Goal: Task Accomplishment & Management: Complete application form

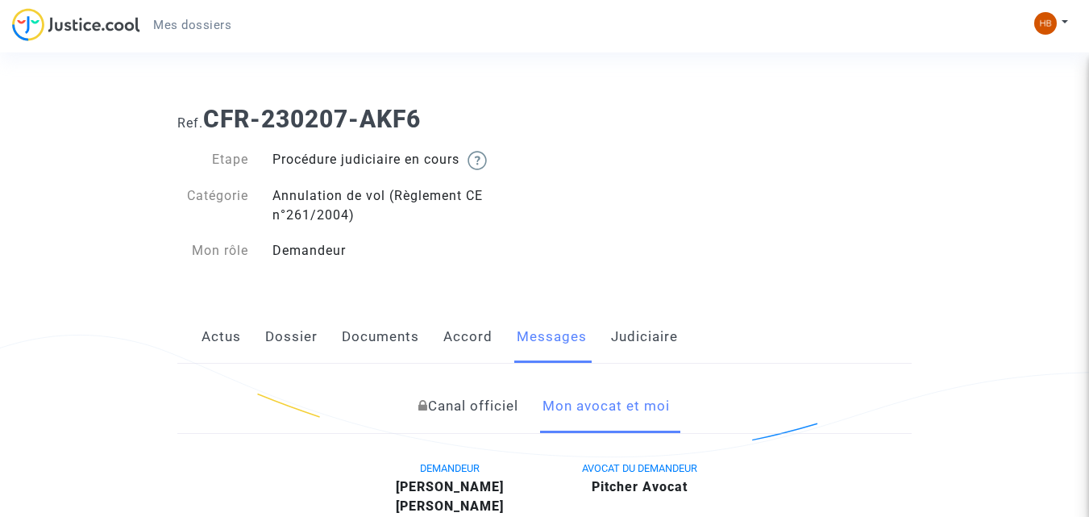
click at [225, 348] on link "Actus" at bounding box center [220, 336] width 39 height 53
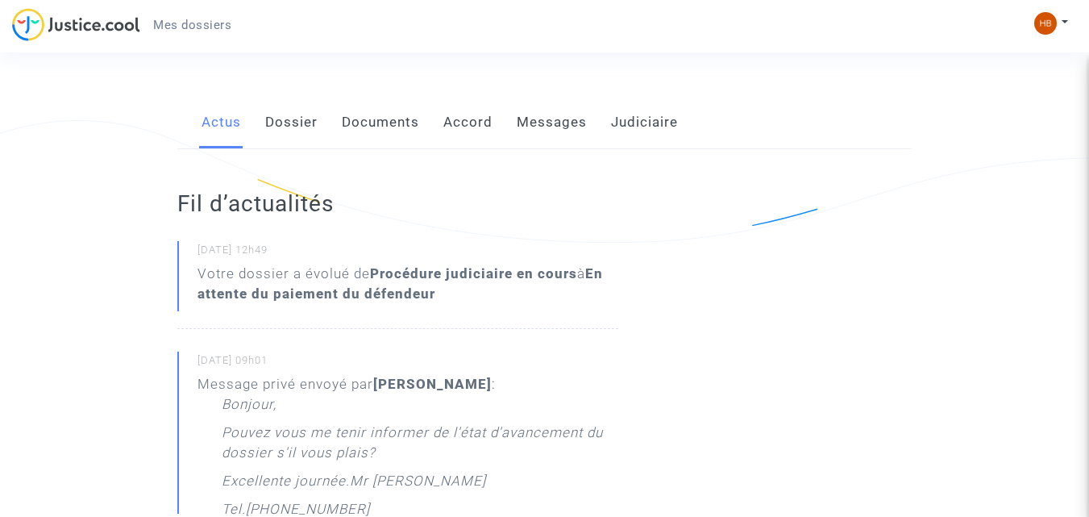
scroll to position [210, 0]
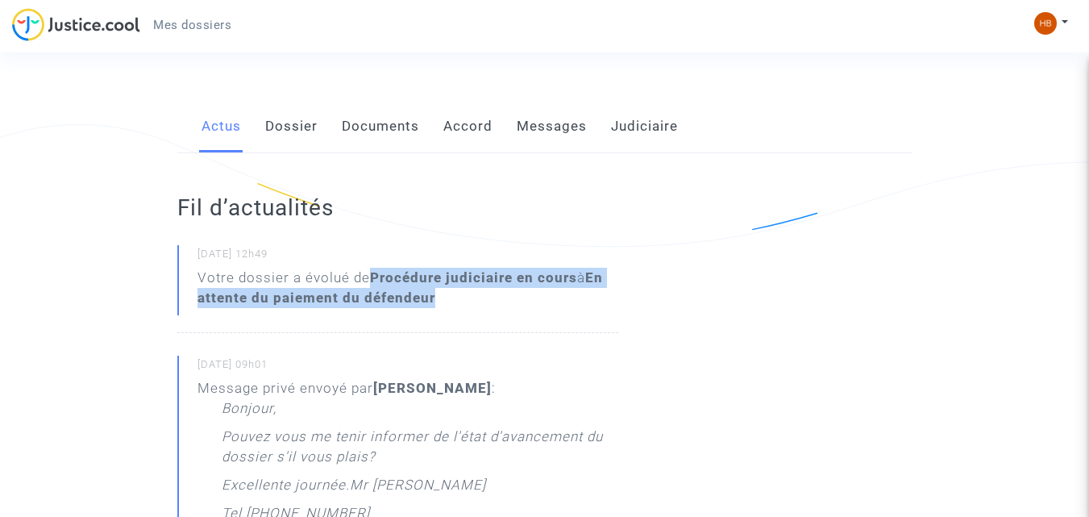
drag, startPoint x: 372, startPoint y: 272, endPoint x: 438, endPoint y: 299, distance: 71.2
click at [438, 299] on div "Votre dossier a évolué de Procédure judiciaire en cours à En attente du paiemen…" at bounding box center [407, 288] width 421 height 40
click at [287, 131] on link "Dossier" at bounding box center [291, 126] width 52 height 53
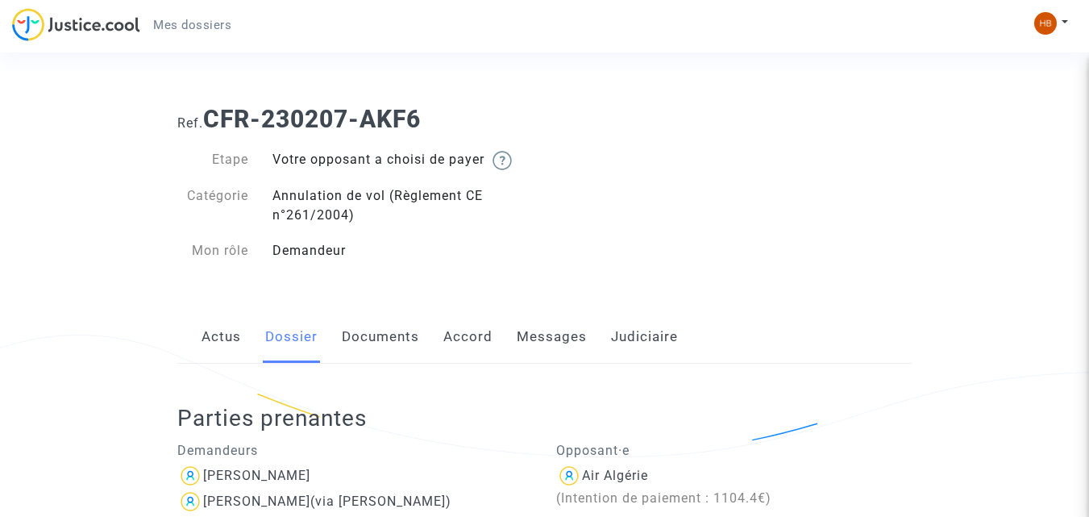
click at [380, 343] on link "Documents" at bounding box center [380, 336] width 77 height 53
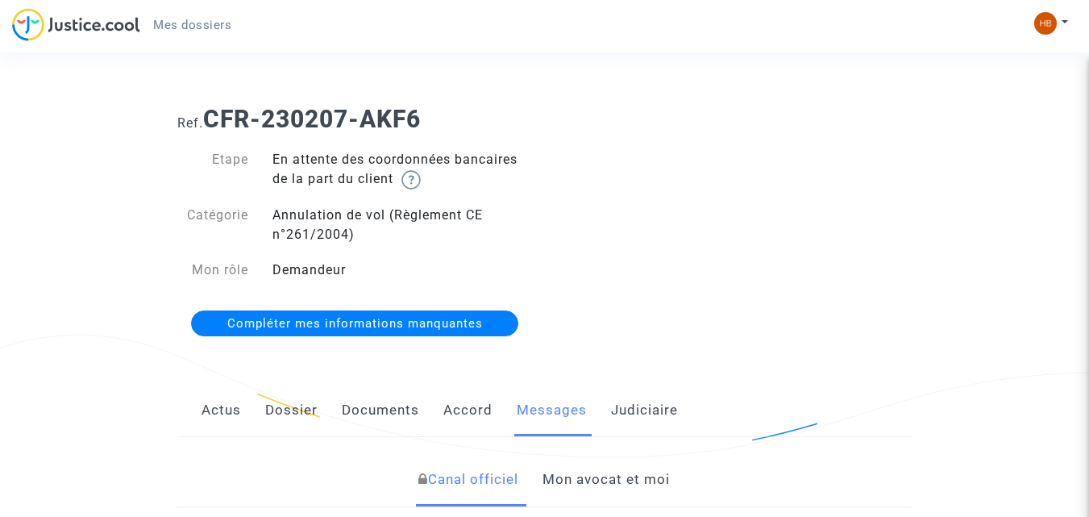
click at [430, 319] on span "Compléter mes informations manquantes" at bounding box center [354, 323] width 255 height 15
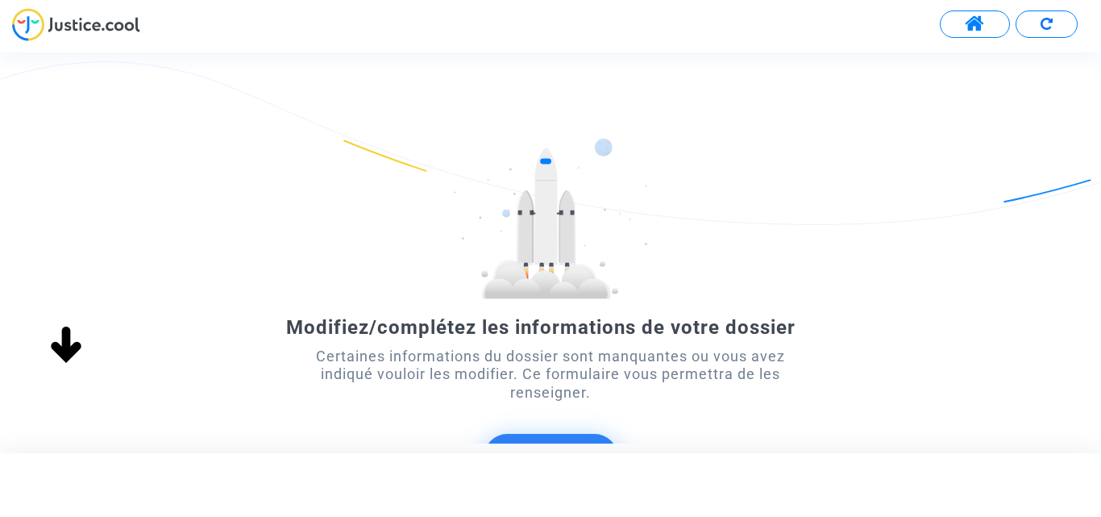
click at [900, 284] on div "Modifiez/complétez les informations de votre dossier Certaines informations du …" at bounding box center [550, 326] width 1101 height 377
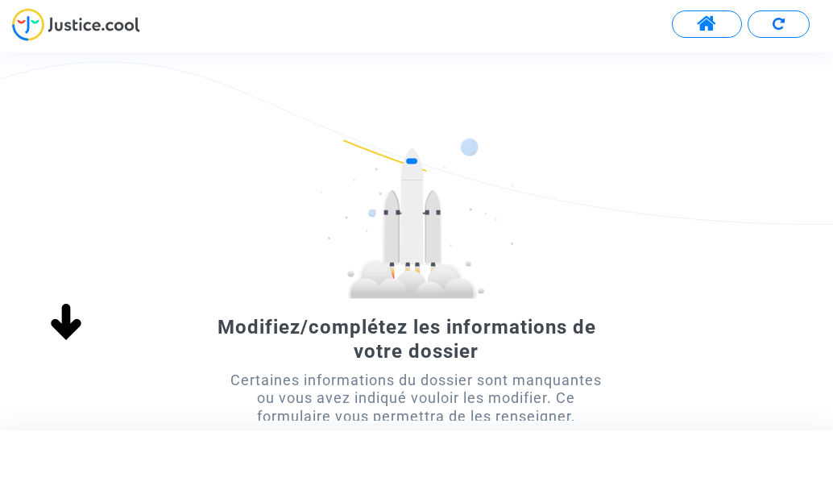
click at [386, 234] on img at bounding box center [416, 218] width 193 height 161
click at [441, 412] on div "Certaines informations du dossier sont manquantes ou vous avez indiqué vouloir …" at bounding box center [416, 398] width 375 height 54
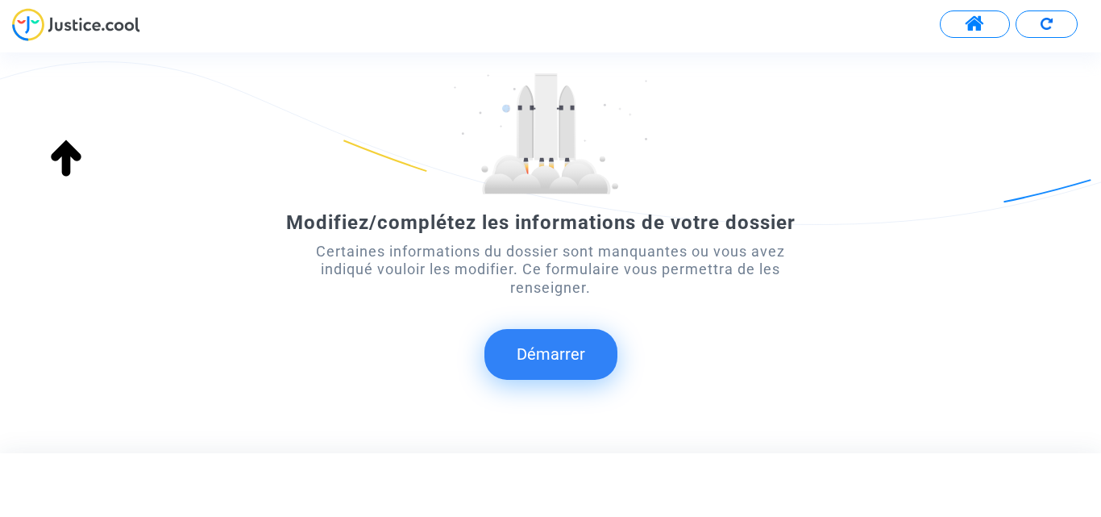
scroll to position [129, 0]
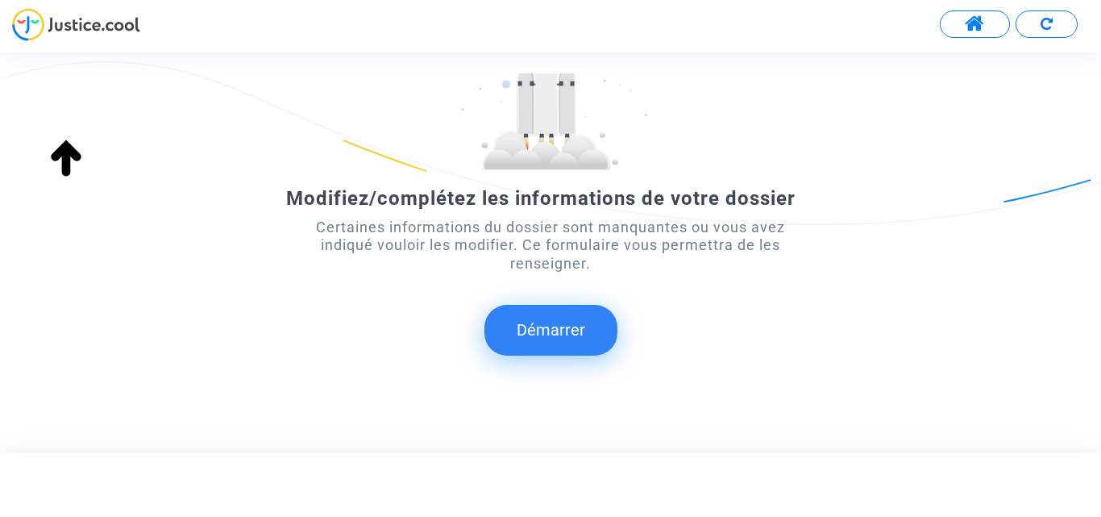
click at [558, 325] on button "Démarrer" at bounding box center [550, 330] width 133 height 50
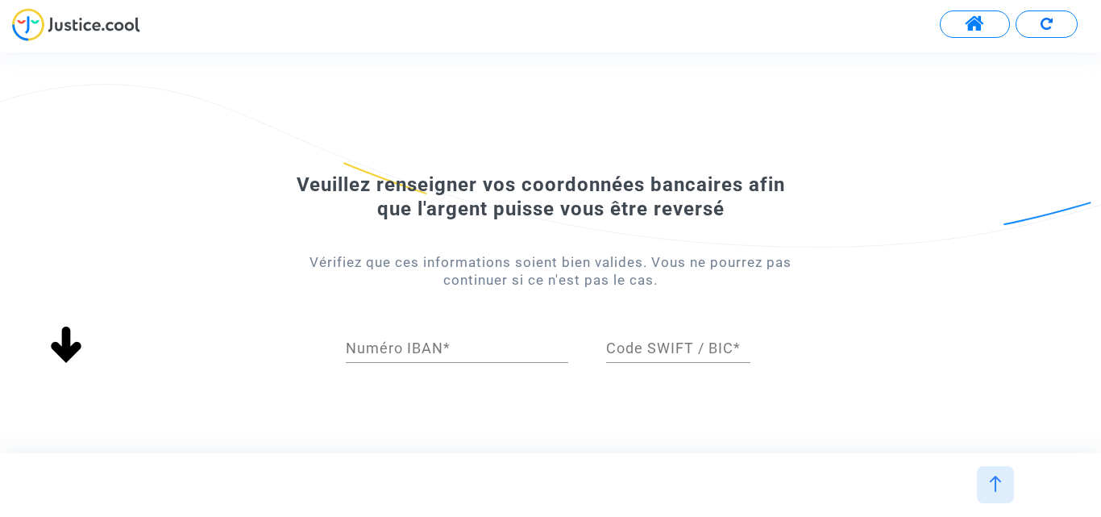
click at [475, 350] on input "Numéro IBAN *" at bounding box center [457, 348] width 222 height 16
paste input "FR76 3000 4005 1500 0013 4771 307"
type input "FR76 3000 4005 1500 0013 4771 307"
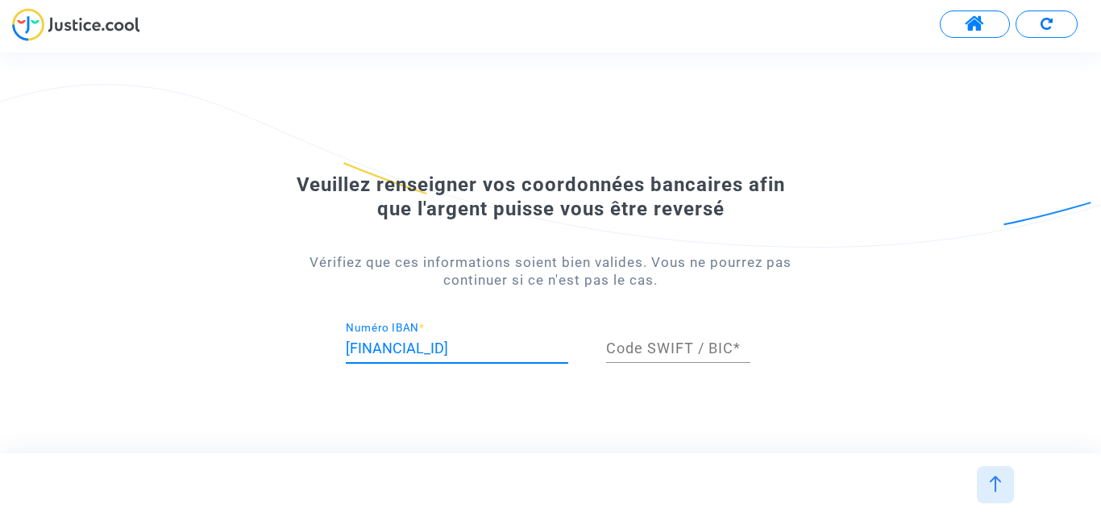
click at [676, 339] on div "Code SWIFT / BIC *" at bounding box center [678, 342] width 144 height 41
paste input "BNPAFRPPXXX"
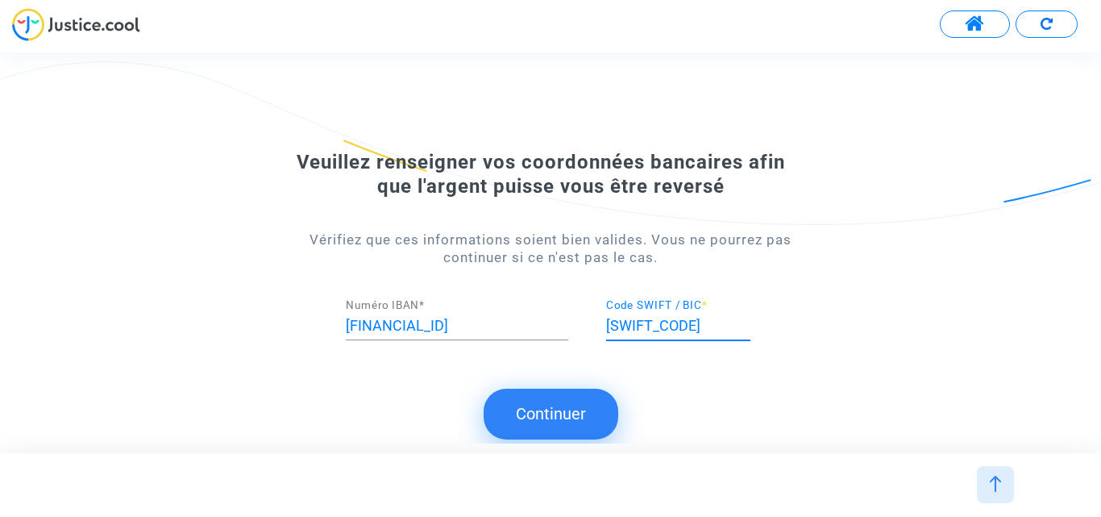
type input "BNPAFRPPXXX"
click at [560, 415] on button "Continuer" at bounding box center [550, 413] width 135 height 50
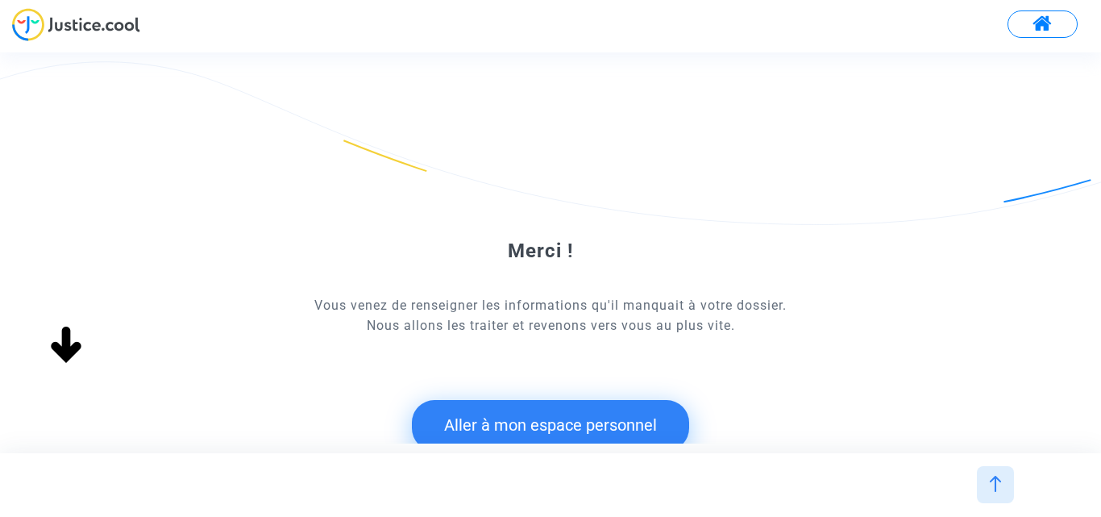
click at [571, 421] on button "Aller à mon espace personnel" at bounding box center [550, 425] width 277 height 50
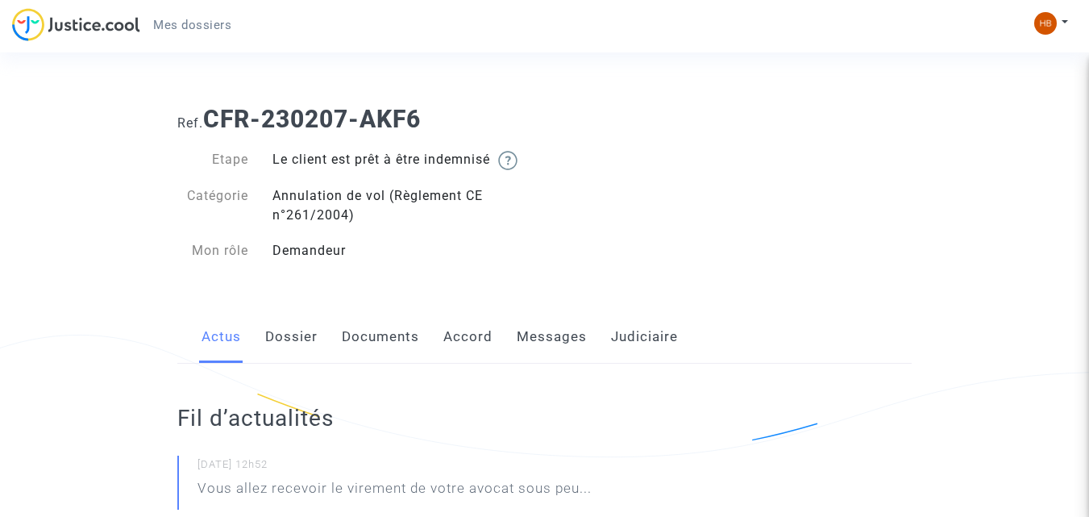
click at [27, 23] on img at bounding box center [76, 24] width 128 height 33
click at [213, 20] on span "Mes dossiers" at bounding box center [192, 25] width 78 height 15
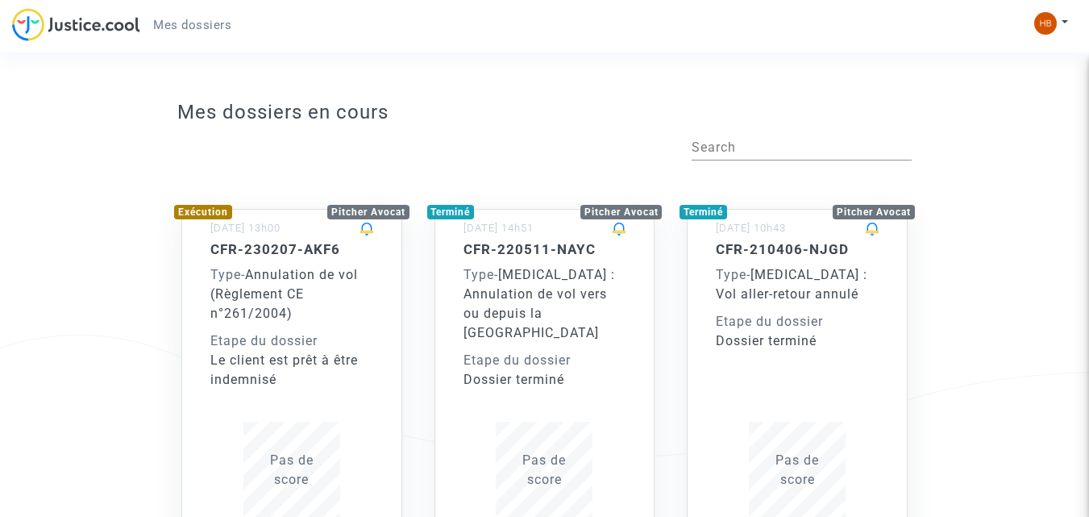
click at [296, 282] on div "Type - Annulation de vol (Règlement CE n°261/2004)" at bounding box center [291, 294] width 163 height 58
